Goal: Transaction & Acquisition: Subscribe to service/newsletter

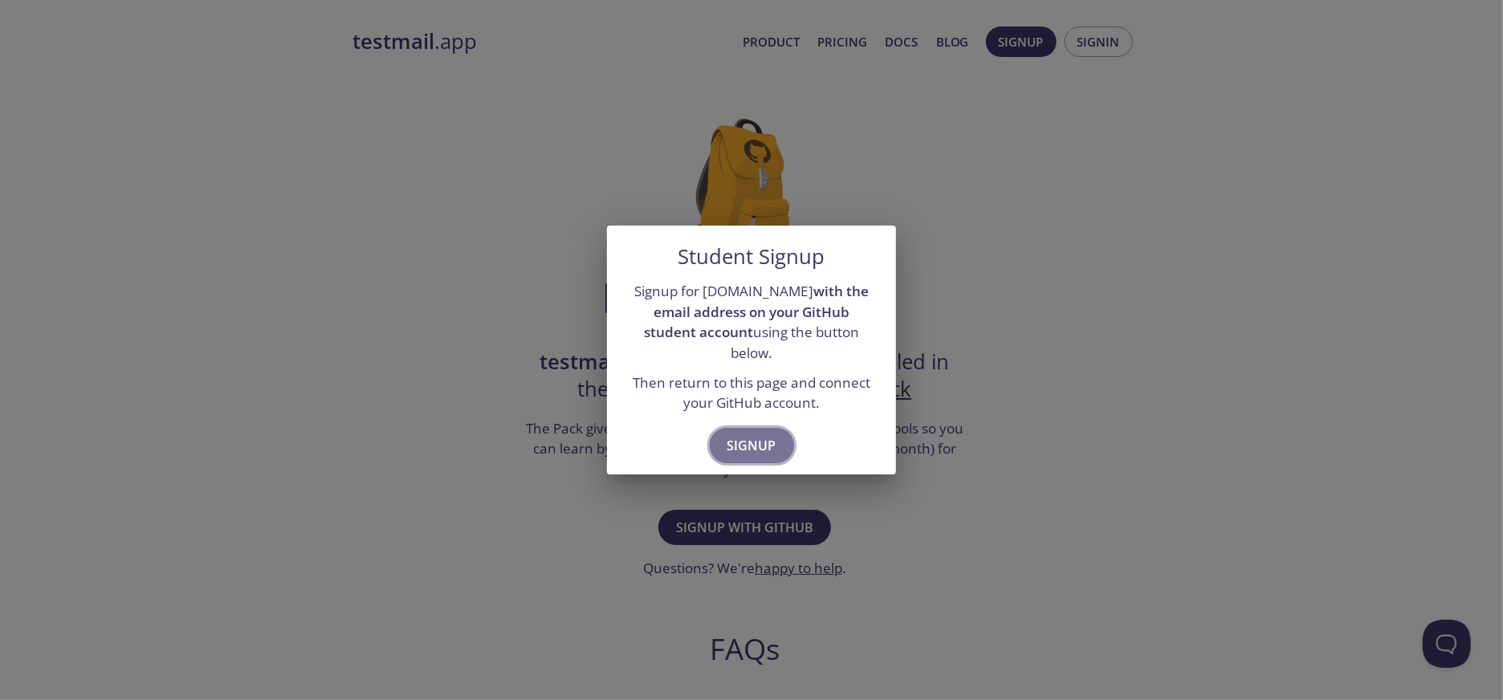
click at [754, 437] on span "Signup" at bounding box center [751, 445] width 49 height 22
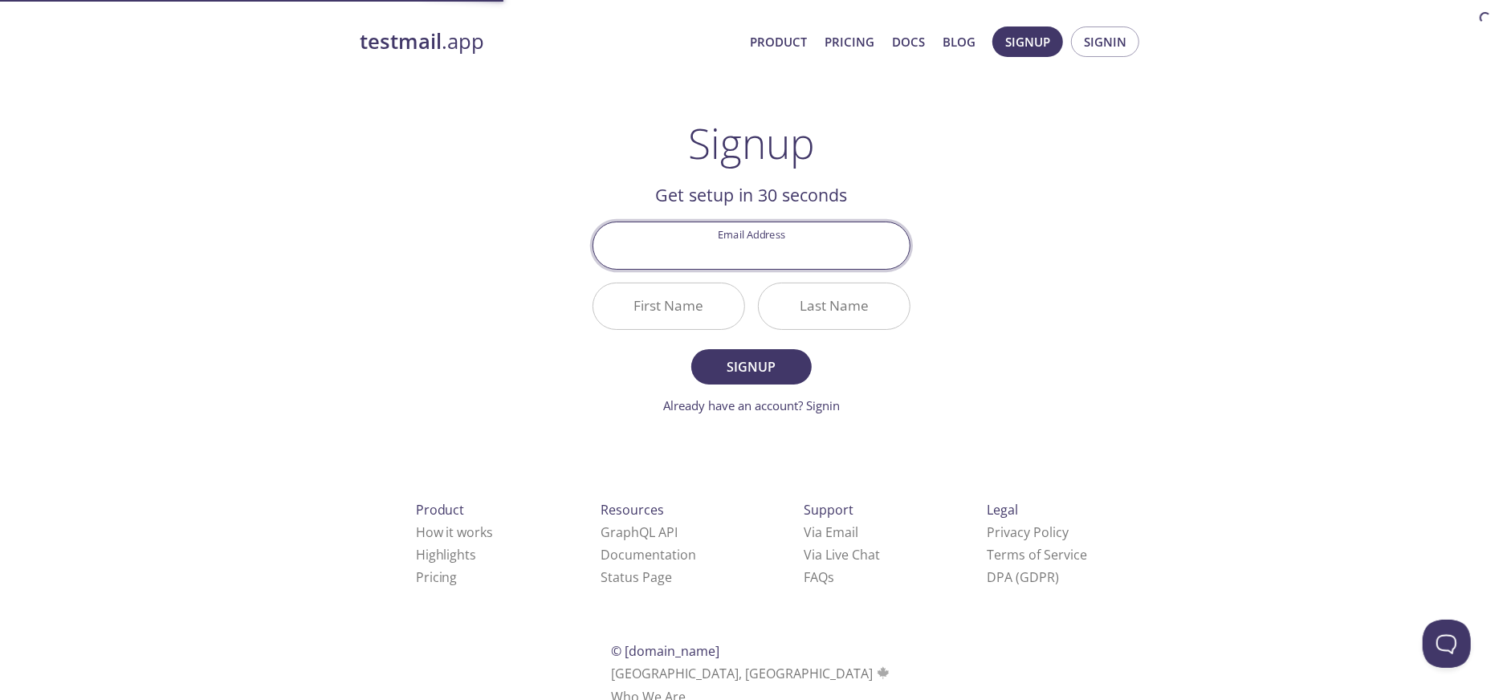
click at [764, 252] on input "Email Address" at bounding box center [751, 245] width 316 height 46
type input "gajjarkuldip289@gmail.com"
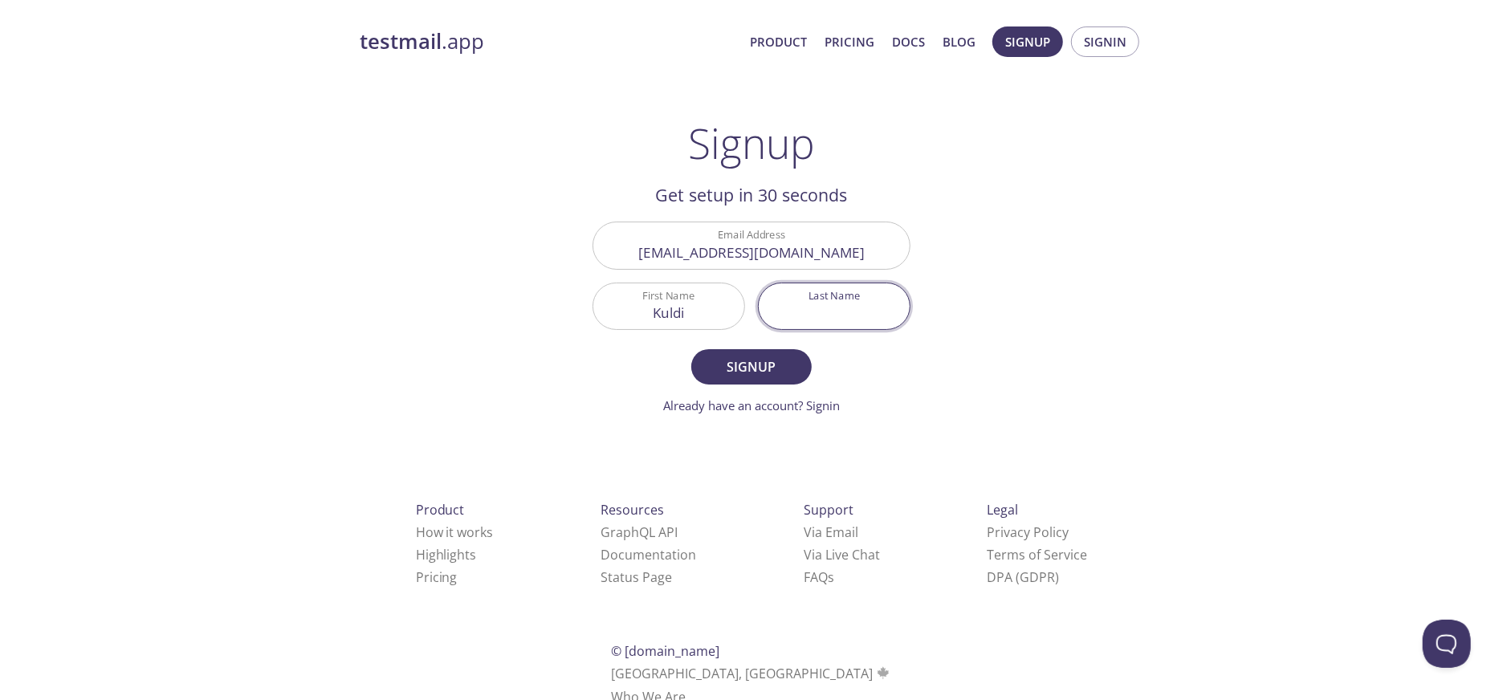
click at [698, 308] on input "Kuldi" at bounding box center [668, 306] width 151 height 46
type input "Kuldip"
type input "Suthar"
click at [747, 361] on span "Signup" at bounding box center [751, 367] width 85 height 22
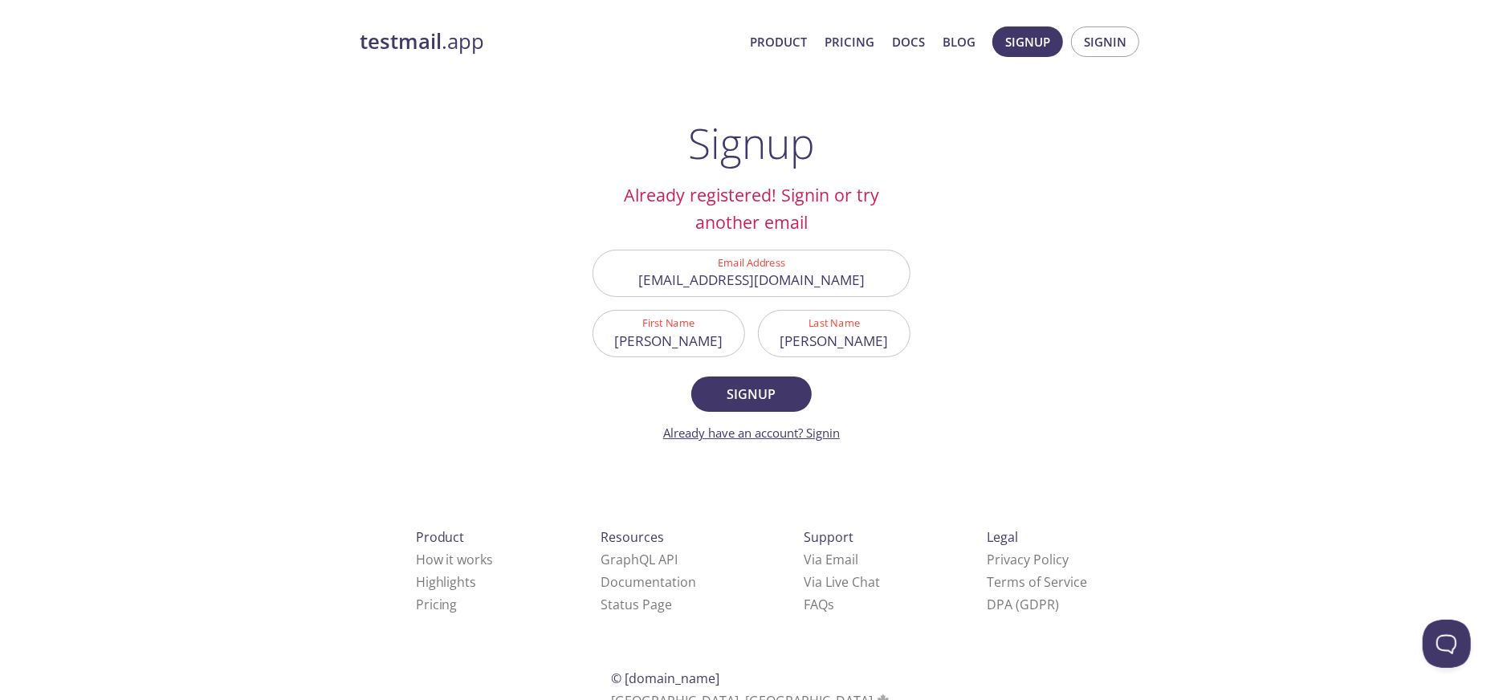
click at [828, 434] on link "Already have an account? Signin" at bounding box center [751, 433] width 177 height 16
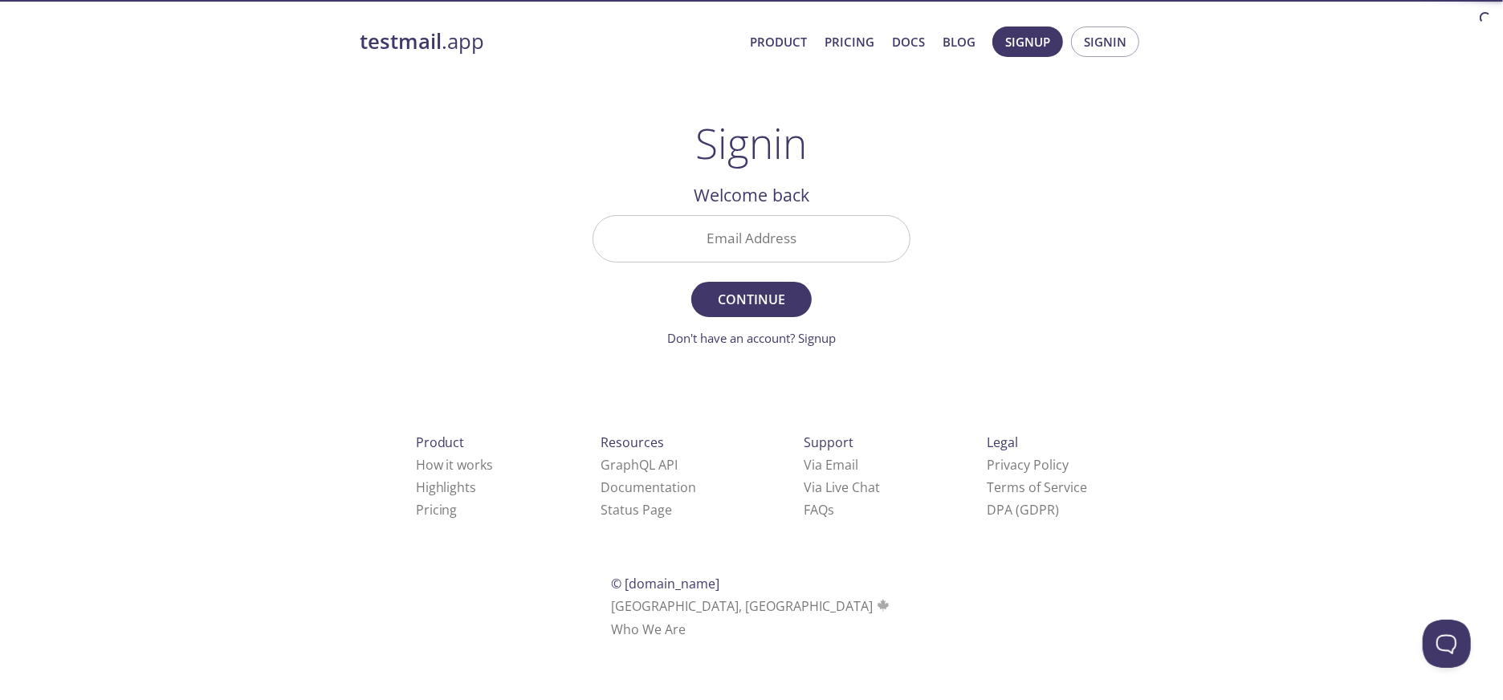
click at [764, 236] on input "Email Address" at bounding box center [751, 239] width 316 height 46
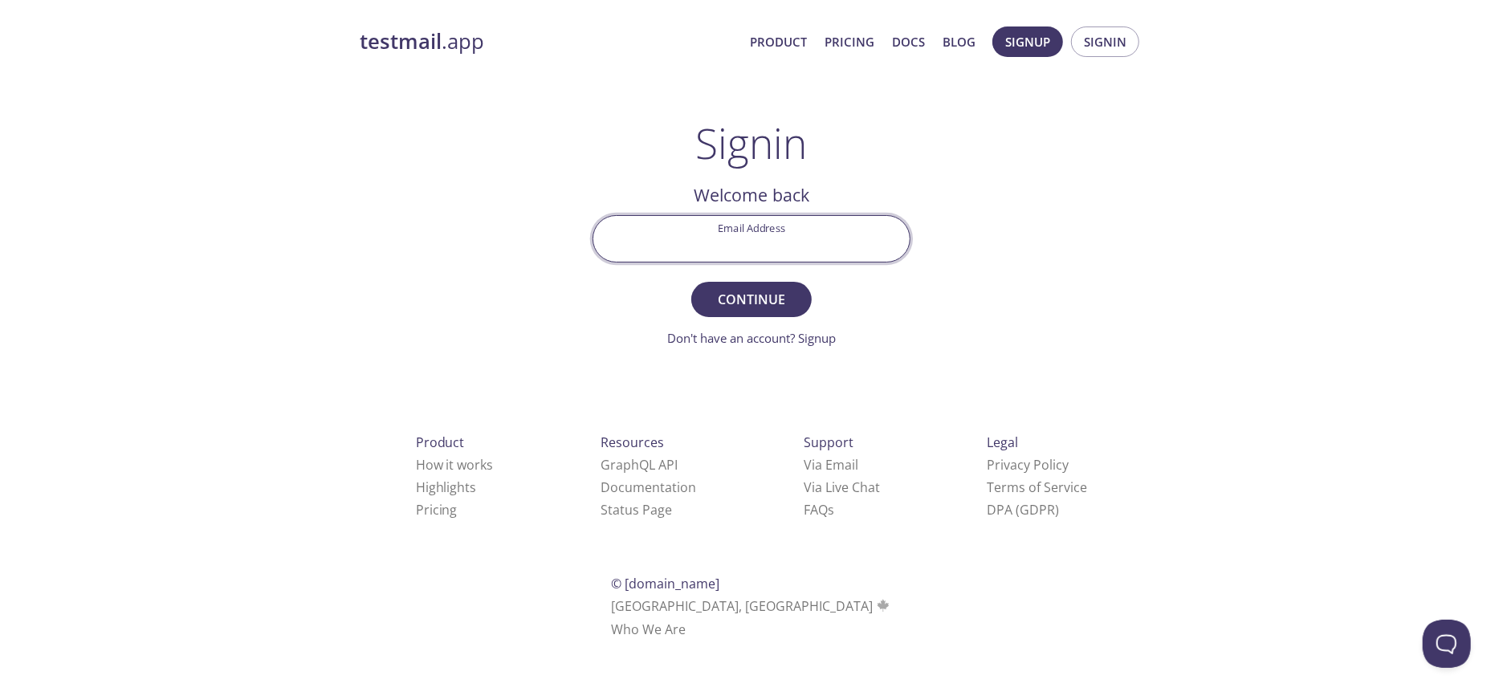
type input "k"
type input "gajjarkuldip289@gmail.com"
click at [762, 301] on span "Continue" at bounding box center [751, 299] width 85 height 22
click at [783, 247] on input "Signin Security Code" at bounding box center [751, 239] width 316 height 46
type input "QQ627NK"
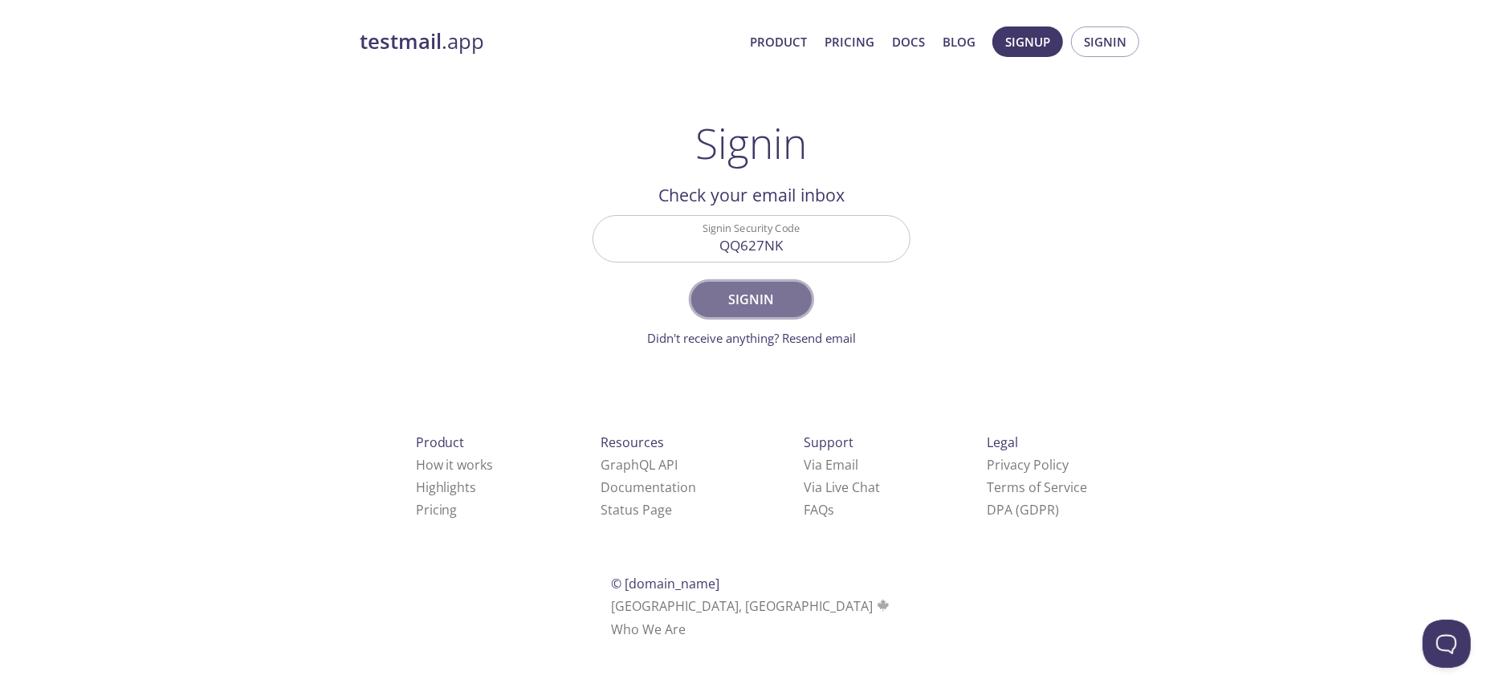
click at [753, 293] on span "Signin" at bounding box center [751, 299] width 85 height 22
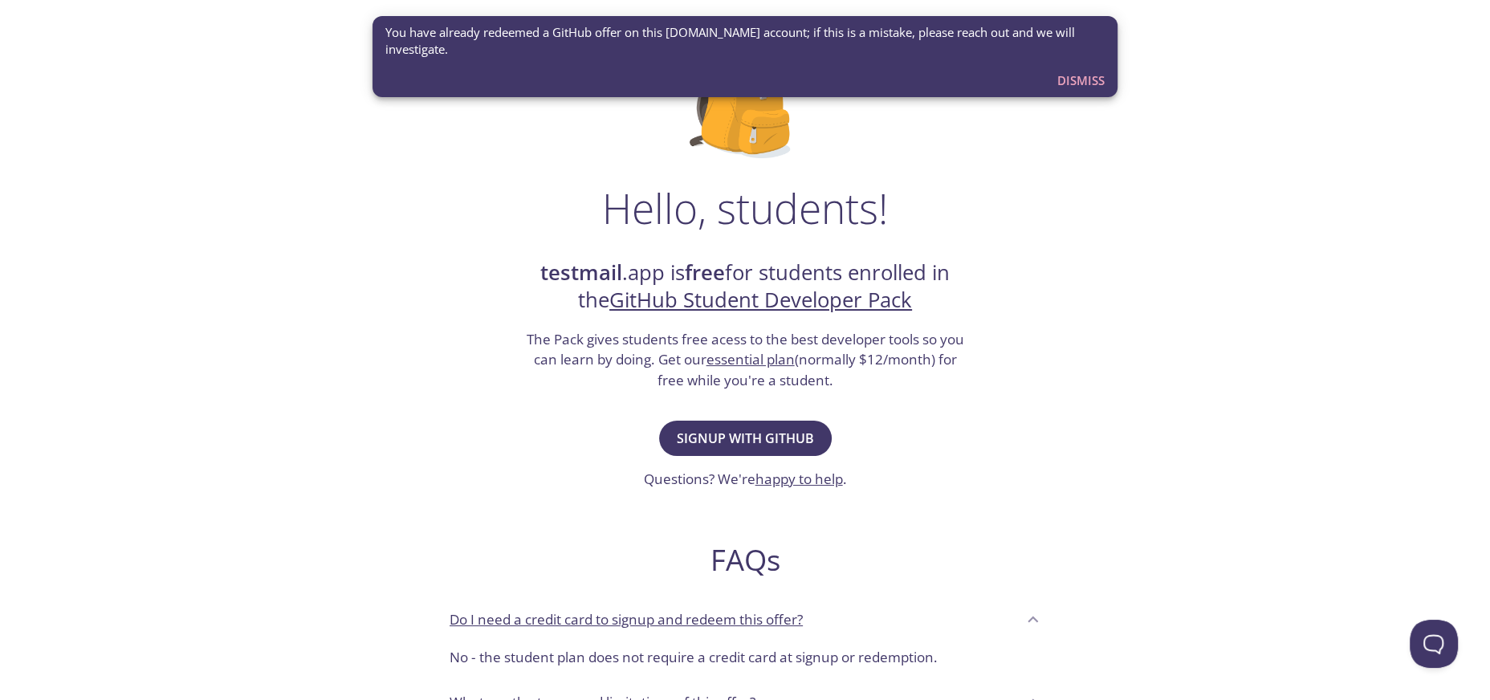
scroll to position [178, 0]
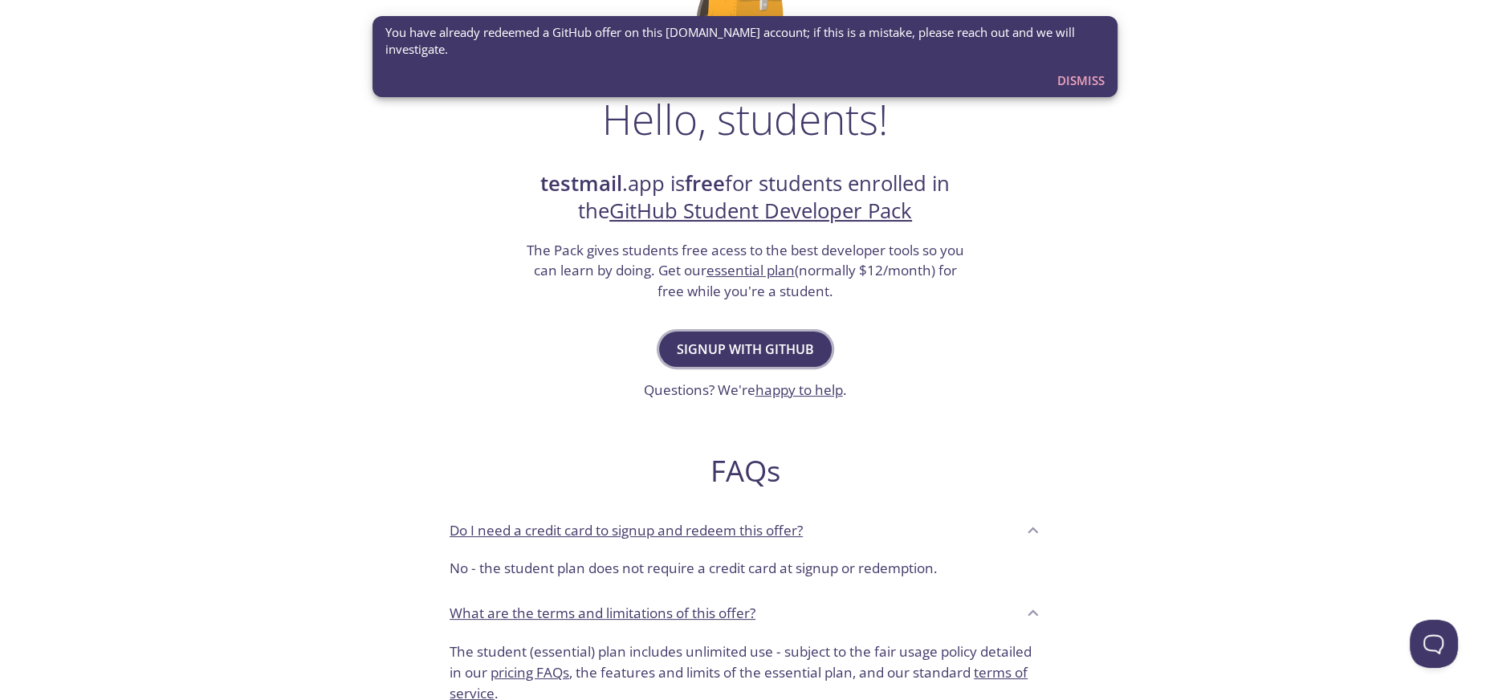
click at [770, 360] on span "Signup with GitHub" at bounding box center [745, 349] width 137 height 22
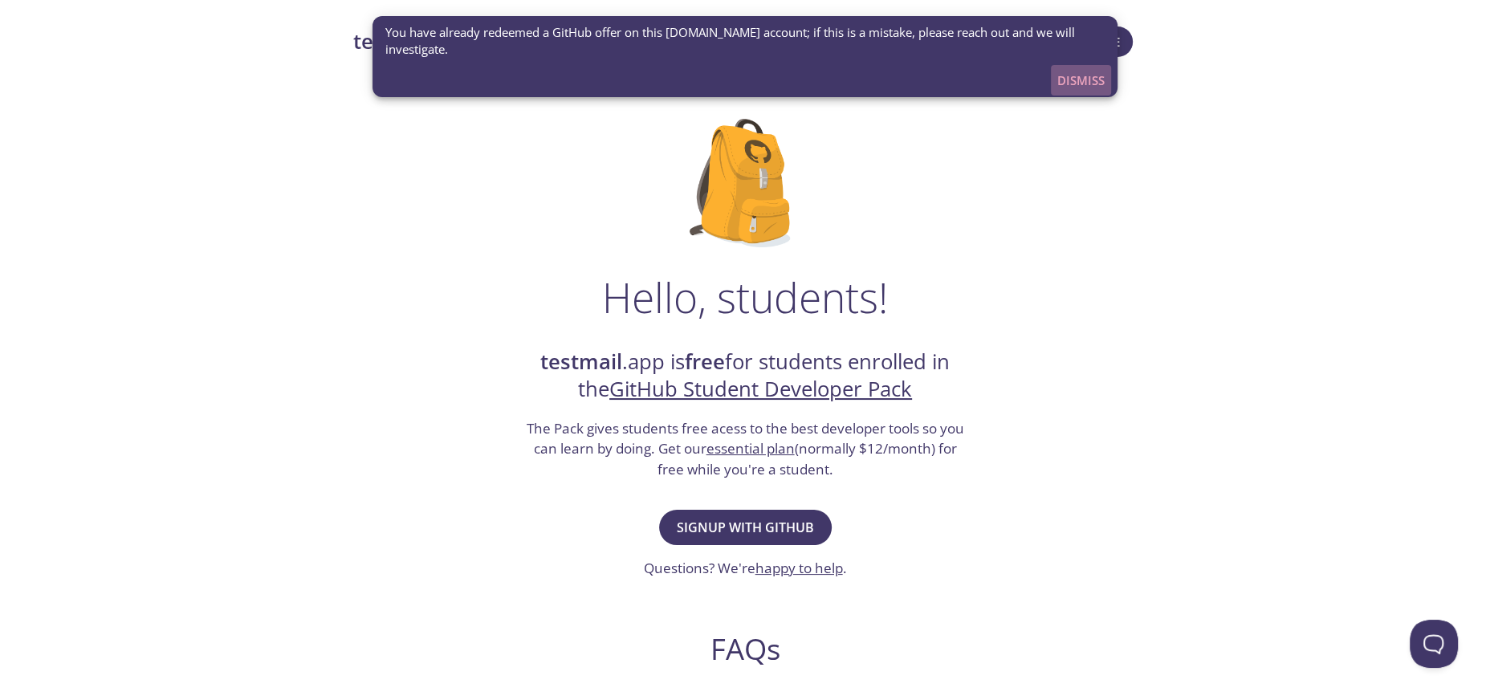
click at [1081, 78] on span "Dismiss" at bounding box center [1080, 80] width 47 height 21
